Goal: Browse casually

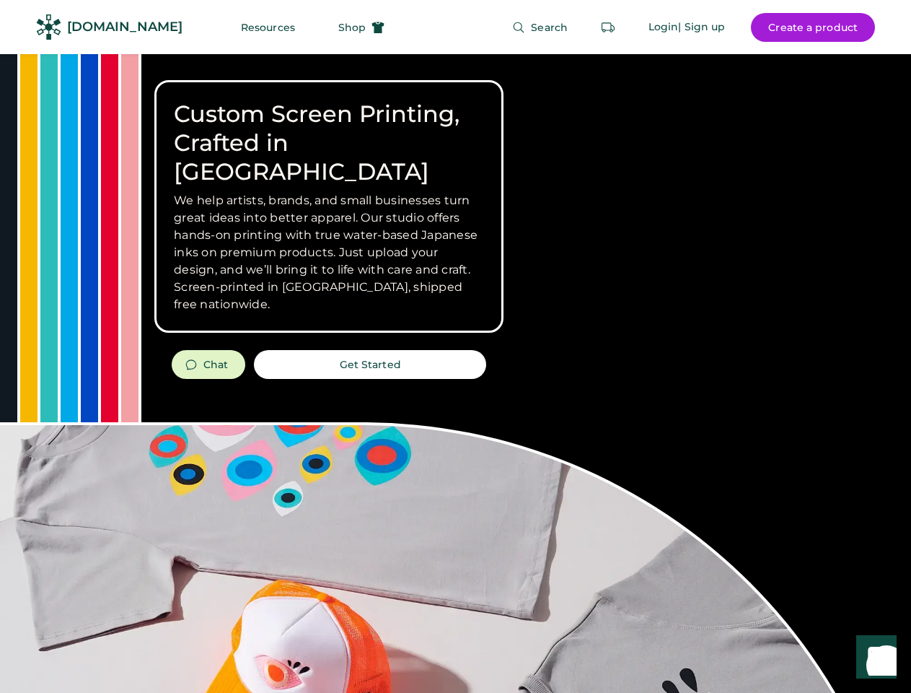
click at [455, 346] on div "Custom Screen Printing, Crafted in [GEOGRAPHIC_DATA] We help artists, brands, a…" at bounding box center [455, 512] width 911 height 917
click at [455, 373] on div "Custom Screen Printing, Crafted in [GEOGRAPHIC_DATA] We help artists, brands, a…" at bounding box center [455, 512] width 911 height 917
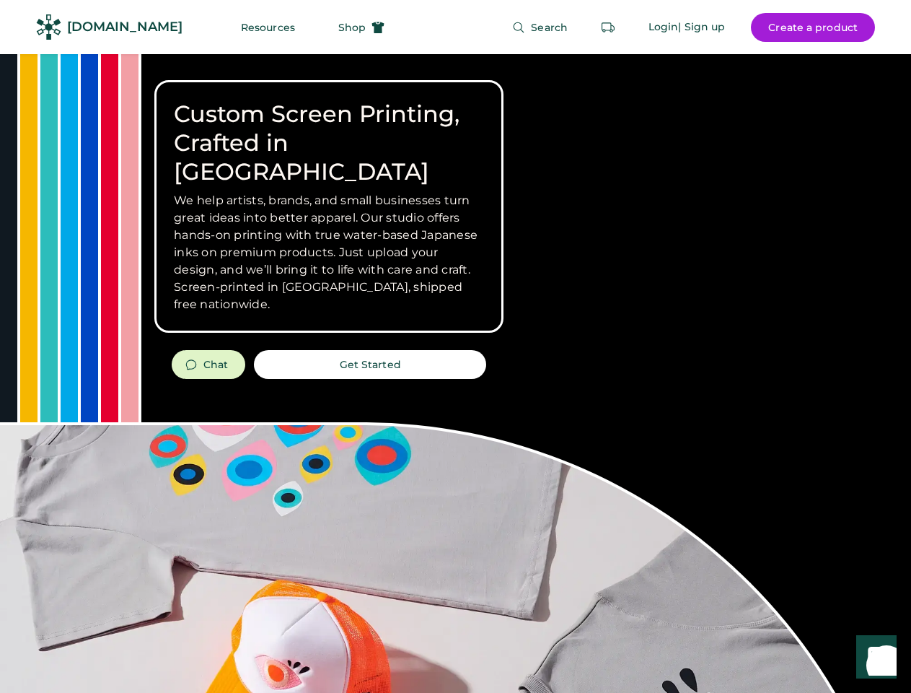
click at [455, 373] on div "Custom Screen Printing, Crafted in [GEOGRAPHIC_DATA] We help artists, brands, a…" at bounding box center [455, 512] width 911 height 917
click at [329, 206] on h3 "We help artists, brands, and small businesses turn great ideas into better appa…" at bounding box center [329, 252] width 310 height 121
click at [329, 192] on h3 "We help artists, brands, and small businesses turn great ideas into better appa…" at bounding box center [329, 252] width 310 height 121
click at [329, 128] on h1 "Custom Screen Printing, Crafted in [GEOGRAPHIC_DATA]" at bounding box center [329, 143] width 310 height 87
